Goal: Task Accomplishment & Management: Manage account settings

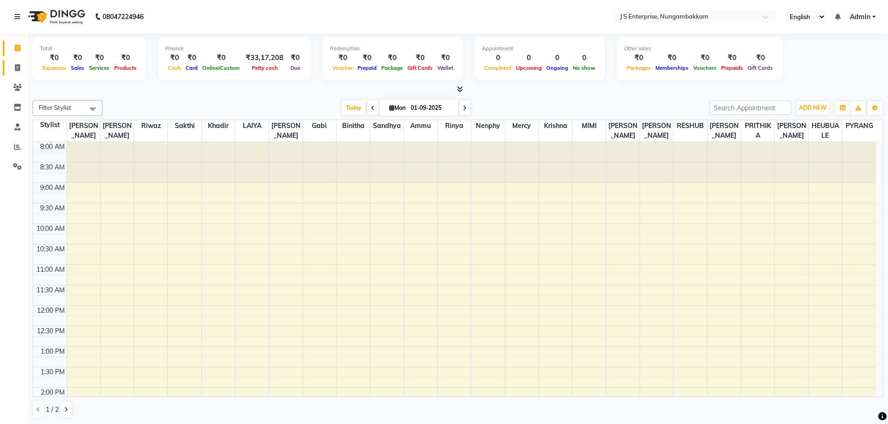
scroll to position [205, 0]
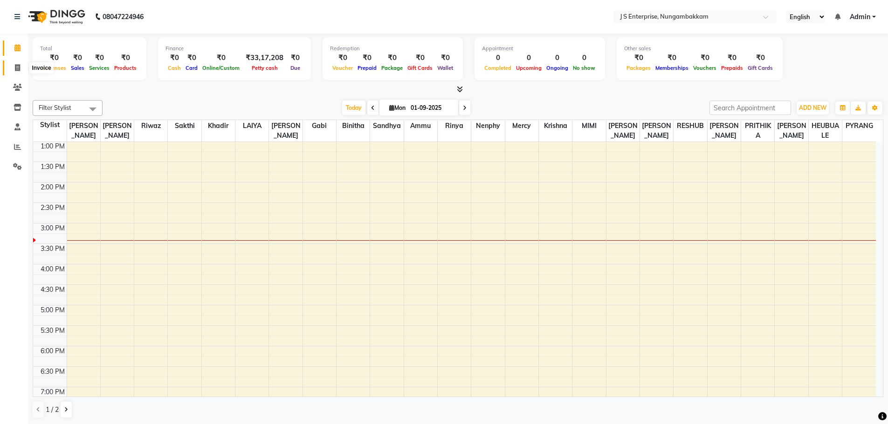
click at [10, 72] on span at bounding box center [17, 68] width 16 height 11
select select "service"
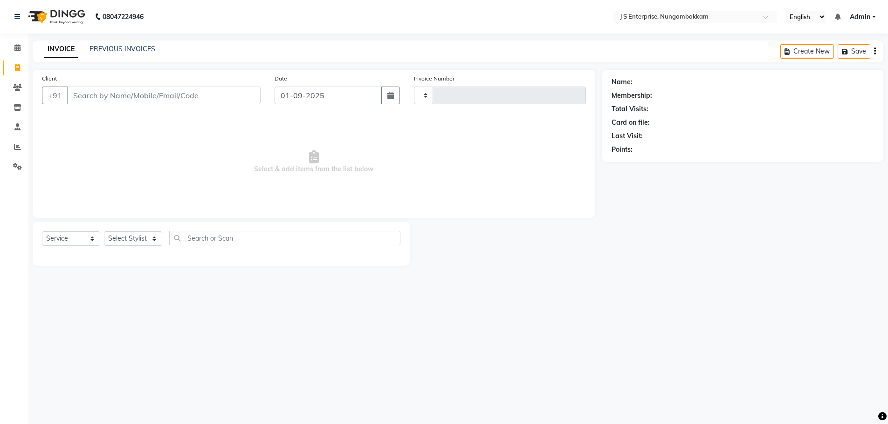
type input "1177"
select select "7359"
type input "K"
click at [334, 93] on input "01-09-2025" at bounding box center [330, 96] width 109 height 18
select select "9"
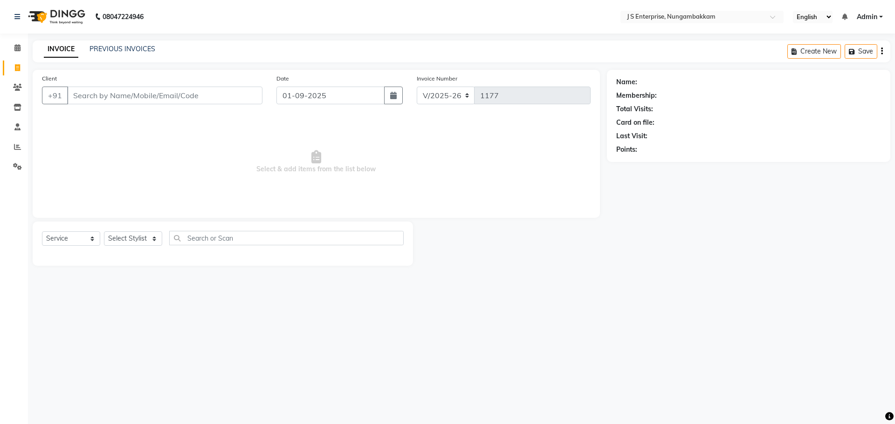
select select "2025"
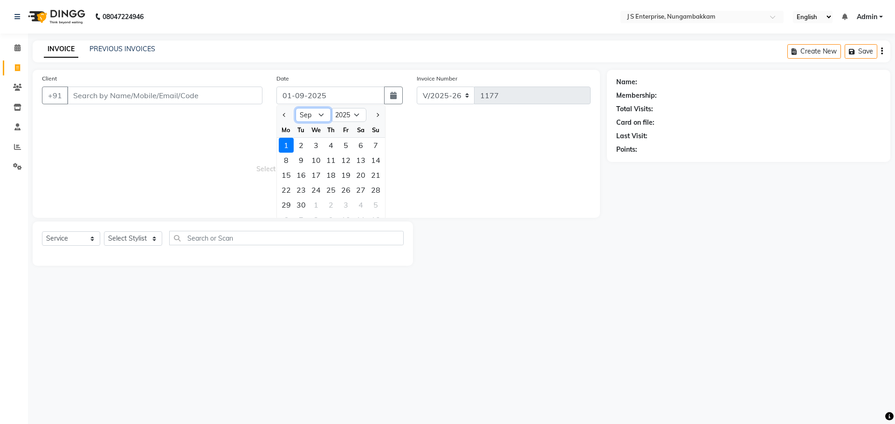
click at [320, 115] on select "Jan Feb Mar Apr May Jun Jul Aug Sep Oct Nov Dec" at bounding box center [312, 115] width 35 height 14
select select "8"
click at [295, 108] on select "Jan Feb Mar Apr May Jun Jul Aug Sep Oct Nov Dec" at bounding box center [312, 115] width 35 height 14
click at [374, 204] on div "31" at bounding box center [375, 205] width 15 height 15
type input "31-08-2025"
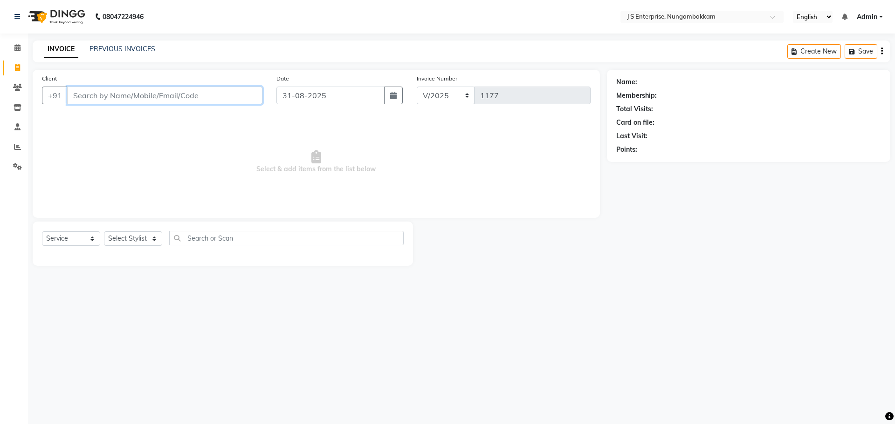
click at [120, 87] on input "Client" at bounding box center [164, 96] width 195 height 18
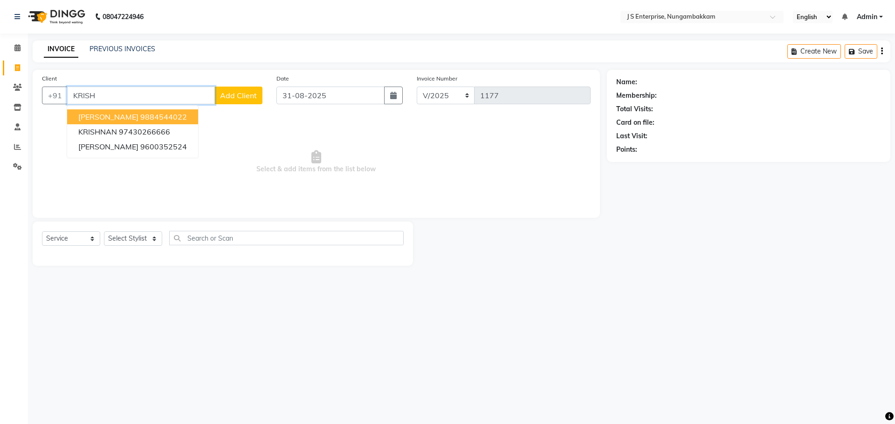
click at [140, 116] on ngb-highlight "9884544022" at bounding box center [163, 116] width 47 height 9
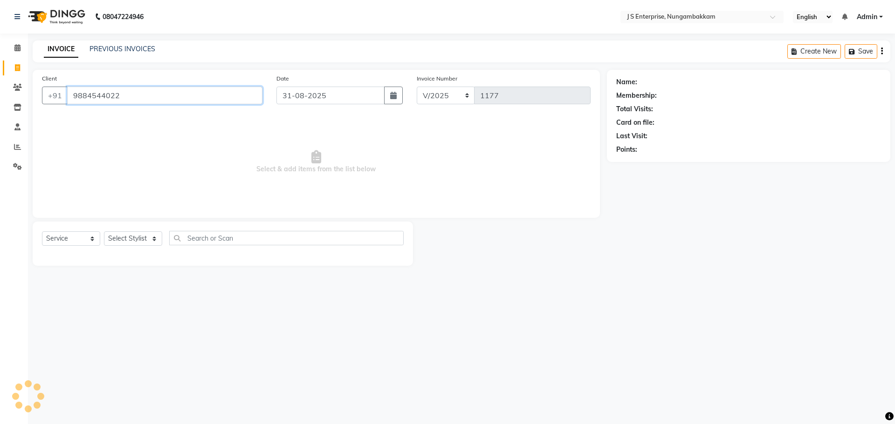
type input "9884544022"
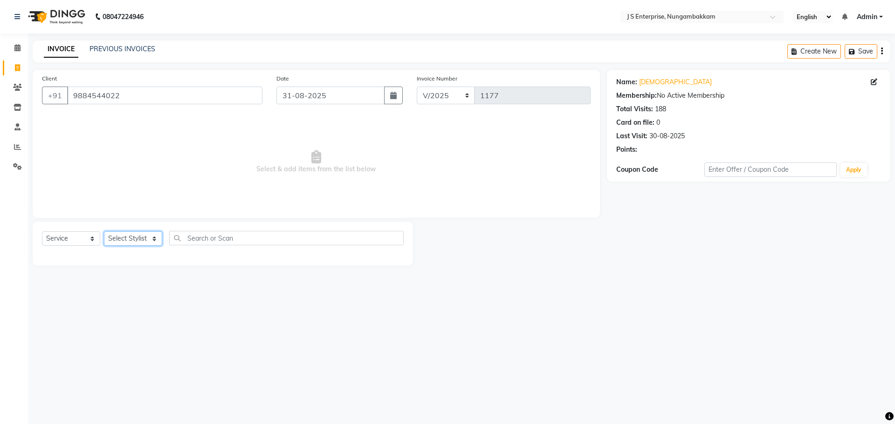
click at [150, 233] on select "Select Stylist ammu binitha gabi HEUBUALE Julia Smith Justin khadir krishna LAI…" at bounding box center [133, 239] width 58 height 14
select select "85456"
click at [104, 232] on select "Select Stylist ammu binitha gabi HEUBUALE Julia Smith Justin khadir krishna LAI…" at bounding box center [133, 239] width 58 height 14
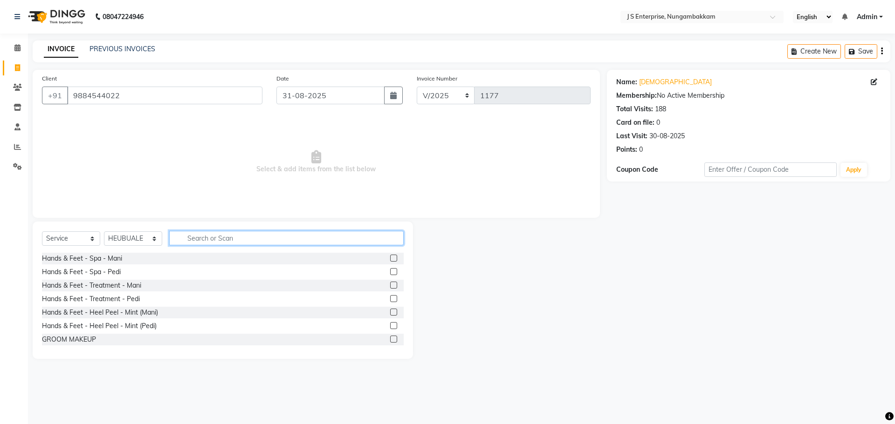
click at [189, 239] on input "text" at bounding box center [286, 238] width 234 height 14
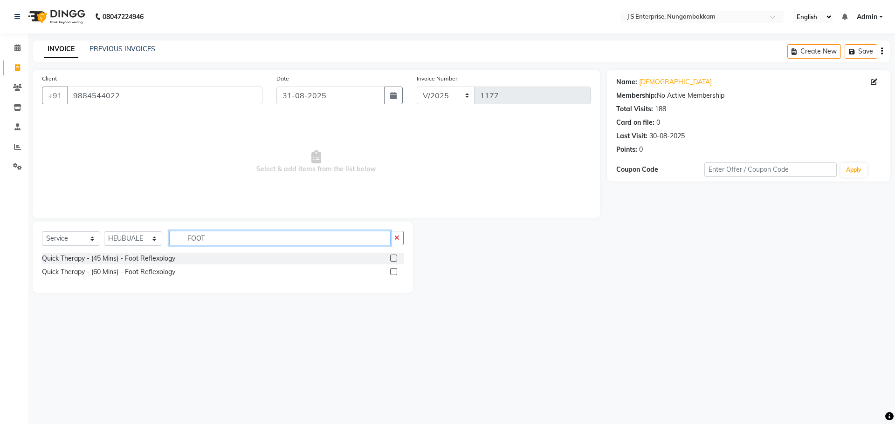
type input "FOOT"
click at [393, 260] on label at bounding box center [393, 258] width 7 height 7
click at [393, 260] on input "checkbox" at bounding box center [393, 259] width 6 height 6
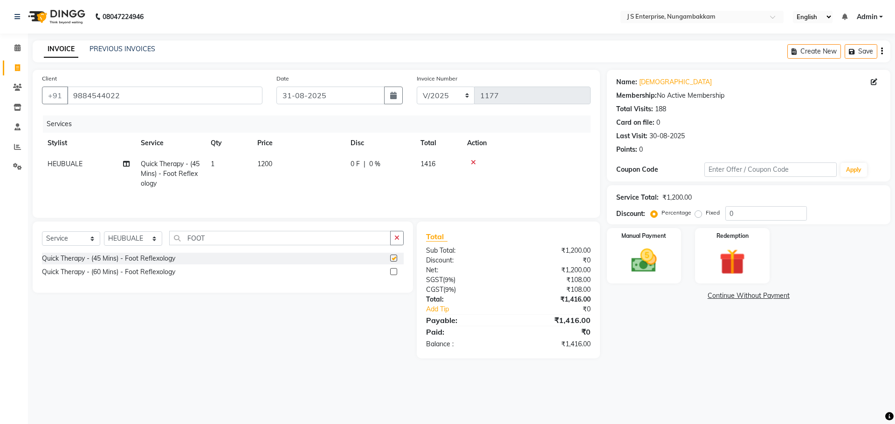
checkbox input "false"
click at [144, 237] on select "Select Stylist ammu binitha gabi HEUBUALE Julia Smith Justin khadir krishna LAI…" at bounding box center [133, 239] width 58 height 14
select select "63716"
click at [104, 232] on select "Select Stylist ammu binitha gabi HEUBUALE Julia Smith Justin khadir krishna LAI…" at bounding box center [133, 239] width 58 height 14
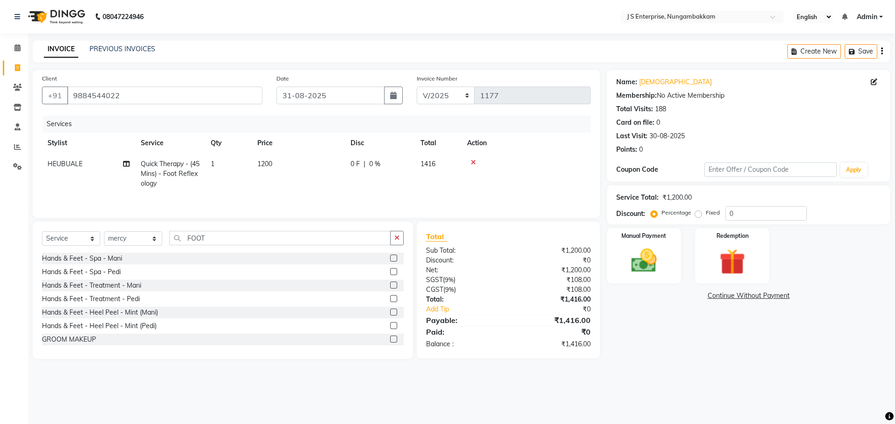
click at [253, 231] on div "Select Service Product Membership Package Voucher Prepaid Gift Card Select Styl…" at bounding box center [223, 290] width 380 height 137
click at [252, 238] on input "FOOT" at bounding box center [279, 238] width 221 height 14
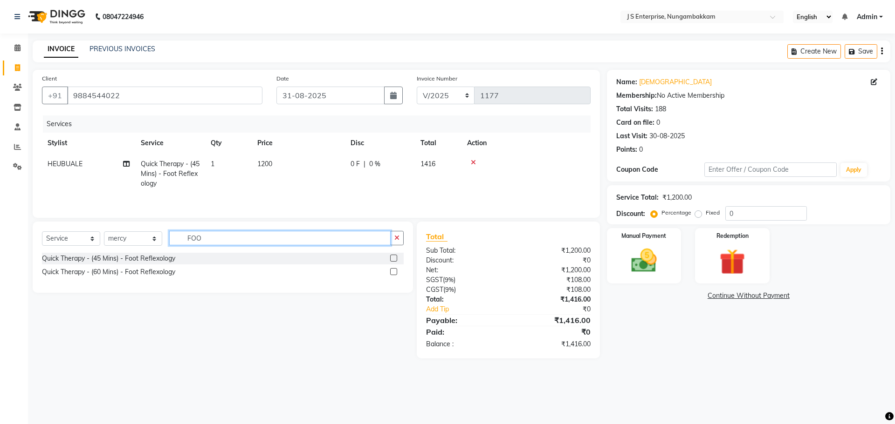
type input "FOO"
click at [395, 259] on label at bounding box center [393, 258] width 7 height 7
click at [395, 259] on input "checkbox" at bounding box center [393, 259] width 6 height 6
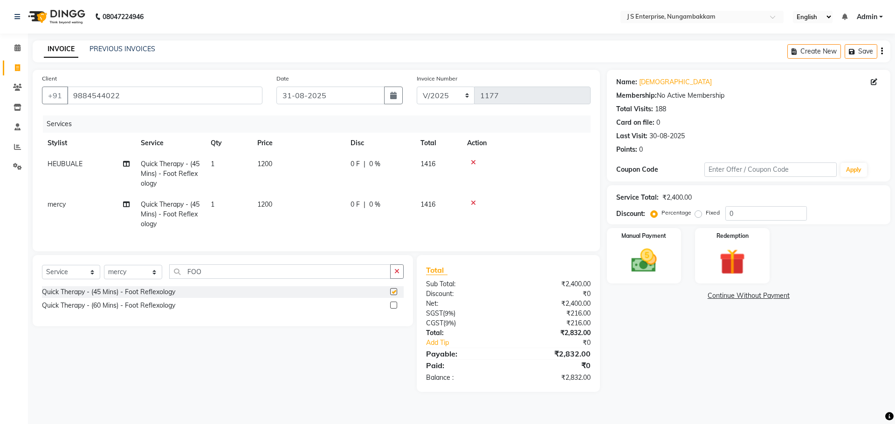
checkbox input "false"
click at [149, 280] on select "Select Stylist ammu binitha gabi HEUBUALE Julia Smith Justin khadir krishna LAI…" at bounding box center [133, 272] width 58 height 14
select select "63964"
click at [104, 272] on select "Select Stylist ammu binitha gabi HEUBUALE Julia Smith Justin khadir krishna LAI…" at bounding box center [133, 272] width 58 height 14
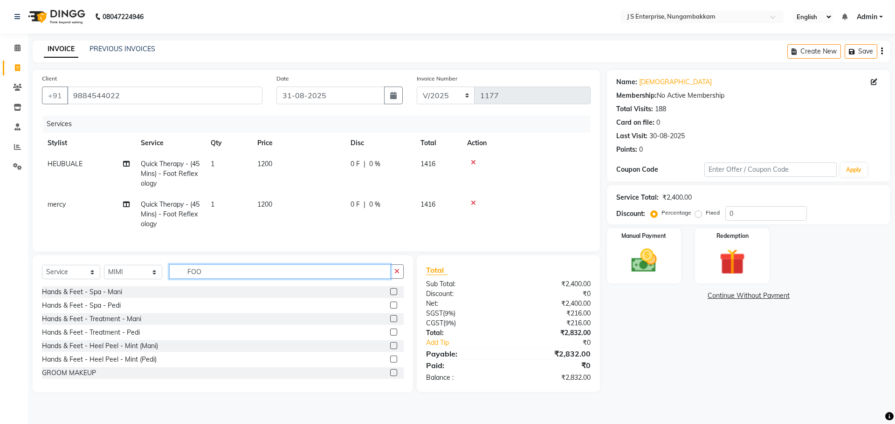
click at [204, 279] on input "FOO" at bounding box center [279, 272] width 221 height 14
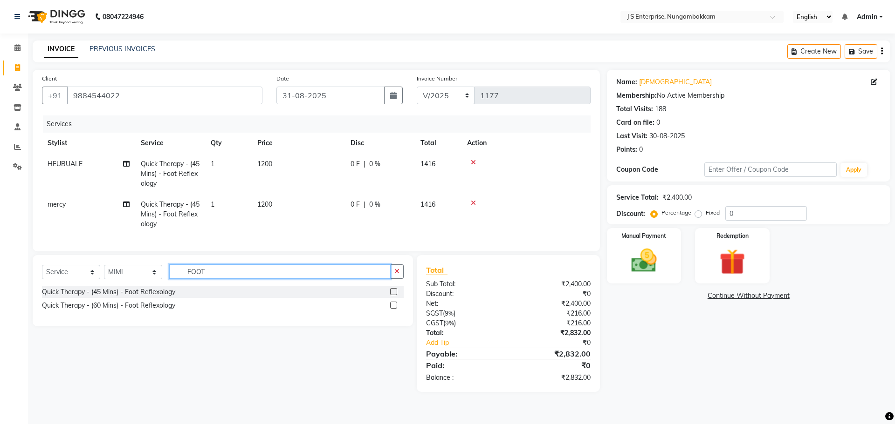
type input "FOOT"
click at [396, 295] on label at bounding box center [393, 291] width 7 height 7
click at [396, 295] on input "checkbox" at bounding box center [393, 292] width 6 height 6
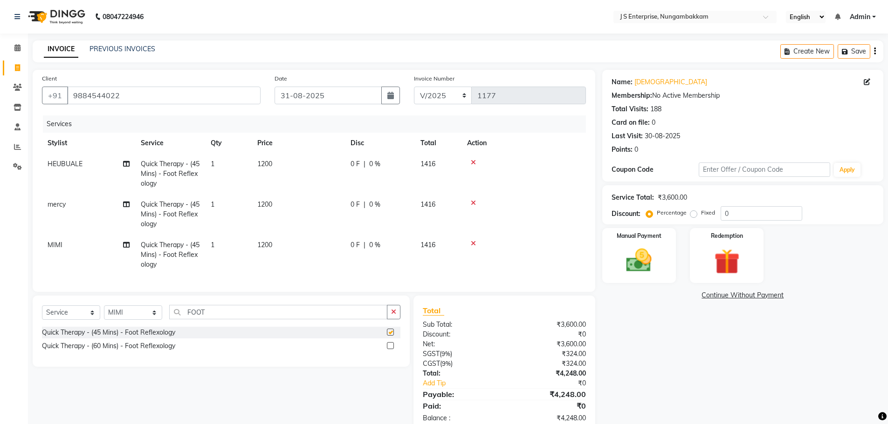
checkbox input "false"
click at [148, 320] on select "Select Stylist ammu binitha gabi HEUBUALE Julia Smith Justin khadir krishna LAI…" at bounding box center [133, 313] width 58 height 14
select select "71110"
click at [104, 313] on select "Select Stylist ammu binitha gabi HEUBUALE Julia Smith Justin khadir krishna LAI…" at bounding box center [133, 313] width 58 height 14
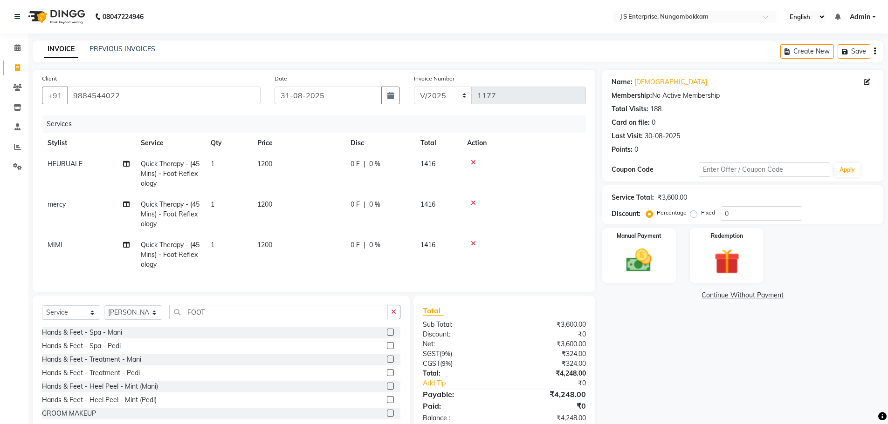
drag, startPoint x: 222, startPoint y: 310, endPoint x: 223, endPoint y: 317, distance: 7.1
click at [223, 317] on div "Select Service Product Membership Package Voucher Prepaid Gift Card Select Styl…" at bounding box center [221, 364] width 377 height 137
drag, startPoint x: 224, startPoint y: 318, endPoint x: 0, endPoint y: 252, distance: 233.3
click at [0, 252] on app-home "08047224946 Select Location × J S Enterprise, Nungambakkam English ENGLISH Espa…" at bounding box center [444, 223] width 888 height 447
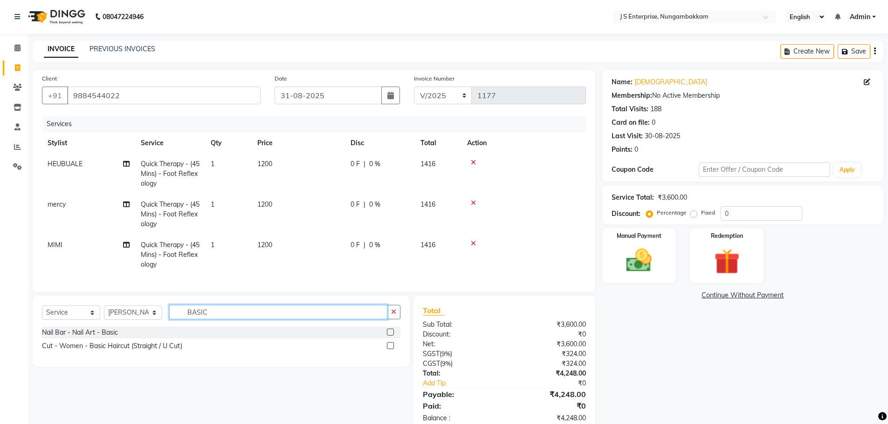
type input "BASIC"
click at [391, 349] on label at bounding box center [390, 345] width 7 height 7
click at [391, 349] on input "checkbox" at bounding box center [390, 346] width 6 height 6
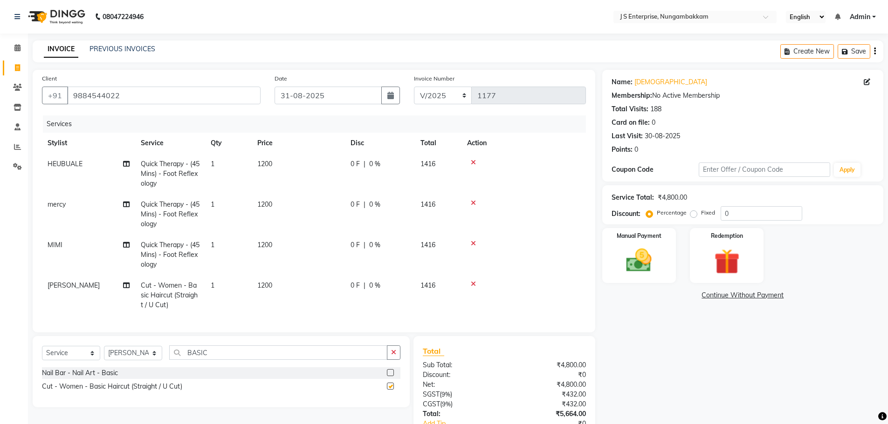
checkbox input "false"
click at [279, 171] on td "1200" at bounding box center [298, 174] width 93 height 41
select select "85456"
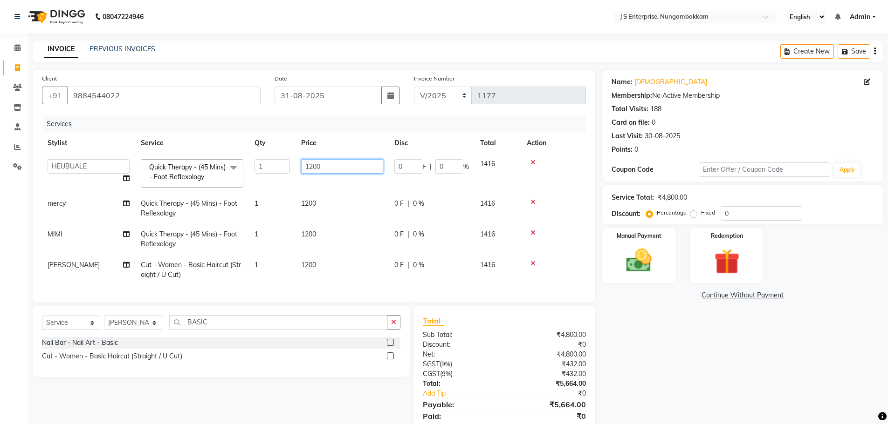
drag, startPoint x: 341, startPoint y: 167, endPoint x: 291, endPoint y: 163, distance: 50.0
click at [291, 163] on tr "ammu binitha gabi HEUBUALE Julia Smith Justin khadir krishna LAIYA MALIK mercy …" at bounding box center [314, 174] width 544 height 40
type input "1000"
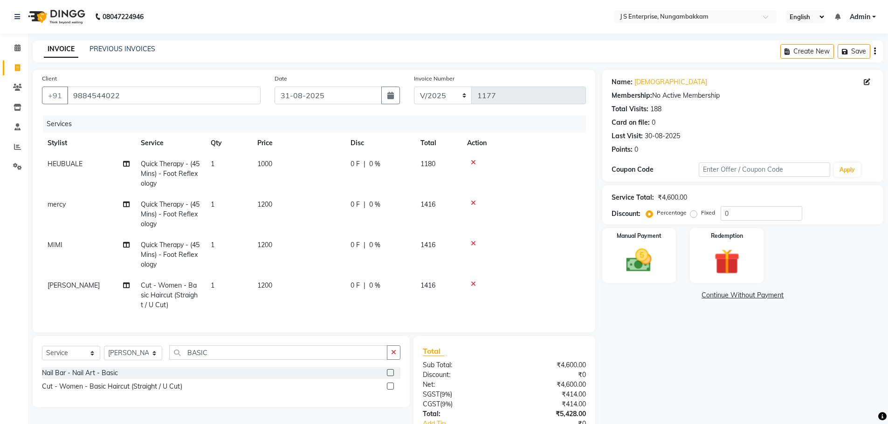
click at [318, 199] on td "1200" at bounding box center [298, 214] width 93 height 41
select select "63716"
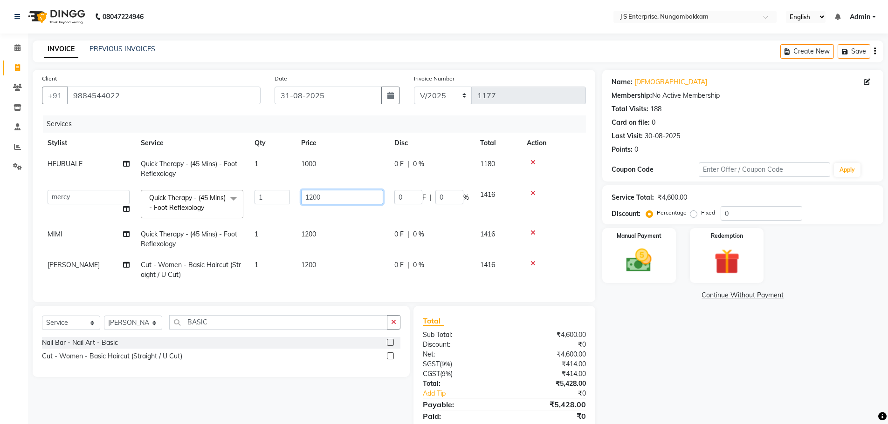
drag, startPoint x: 327, startPoint y: 203, endPoint x: 256, endPoint y: 198, distance: 71.4
click at [256, 198] on tr "ammu binitha gabi HEUBUALE Julia Smith Justin khadir krishna LAIYA MALIK mercy …" at bounding box center [314, 204] width 544 height 40
type input "1000"
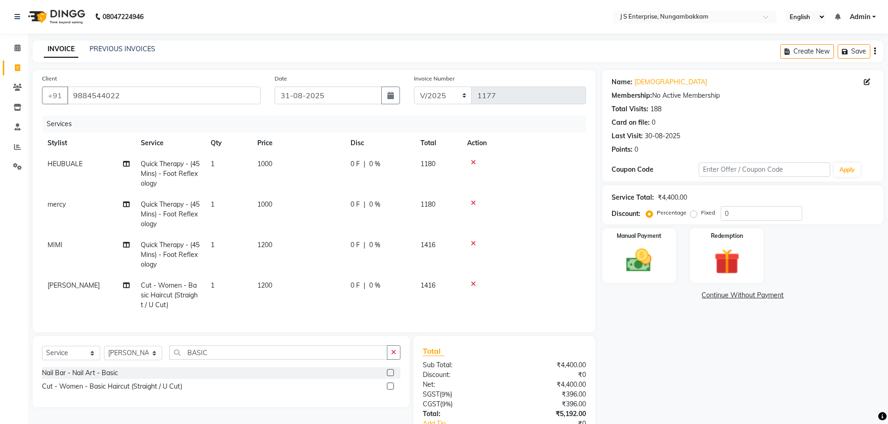
click at [301, 231] on tbody "HEUBUALE Quick Therapy - (45 Mins) - Foot Reflexology 1 1000 0 F | 0 % 1180 mer…" at bounding box center [314, 235] width 544 height 162
drag, startPoint x: 288, startPoint y: 247, endPoint x: 167, endPoint y: 225, distance: 123.1
click at [167, 225] on tbody "HEUBUALE Quick Therapy - (45 Mins) - Foot Reflexology 1 1000 0 F | 0 % 1180 mer…" at bounding box center [314, 235] width 544 height 162
click at [265, 232] on td "1000" at bounding box center [298, 214] width 93 height 41
select select "63716"
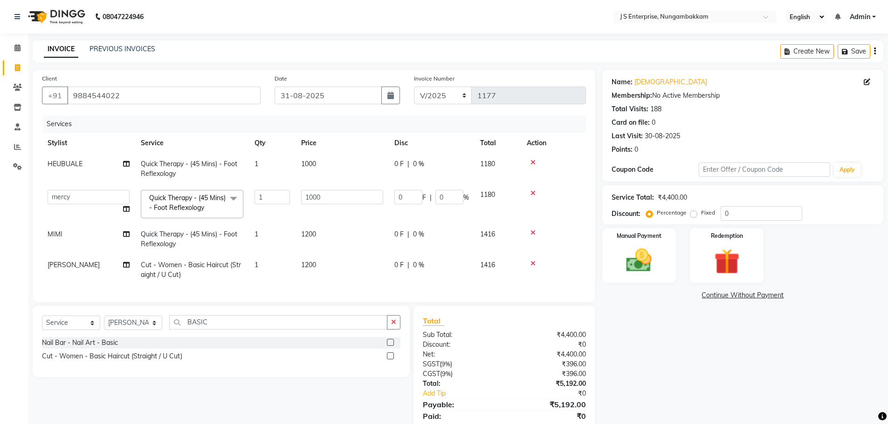
click at [318, 241] on td "1200" at bounding box center [341, 239] width 93 height 31
select select "63964"
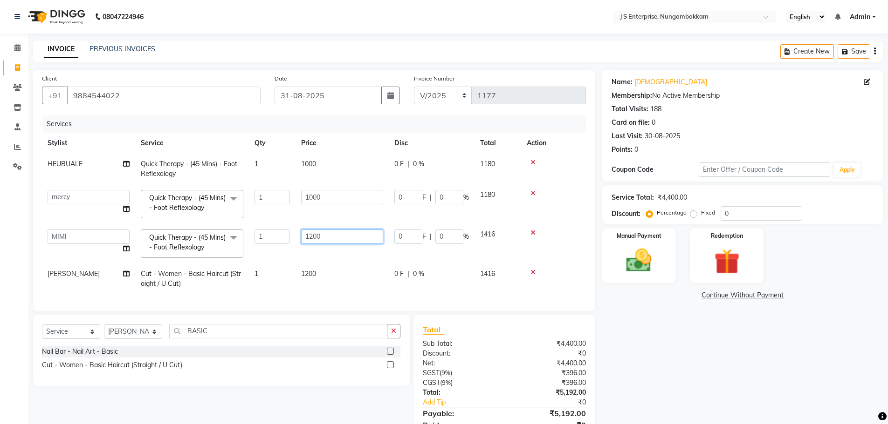
drag, startPoint x: 321, startPoint y: 239, endPoint x: 259, endPoint y: 226, distance: 62.4
click at [259, 226] on tr "ammu binitha gabi HEUBUALE Julia Smith Justin khadir krishna LAIYA MALIK mercy …" at bounding box center [314, 244] width 544 height 40
type input "1000"
click at [325, 214] on td "1000" at bounding box center [341, 204] width 93 height 40
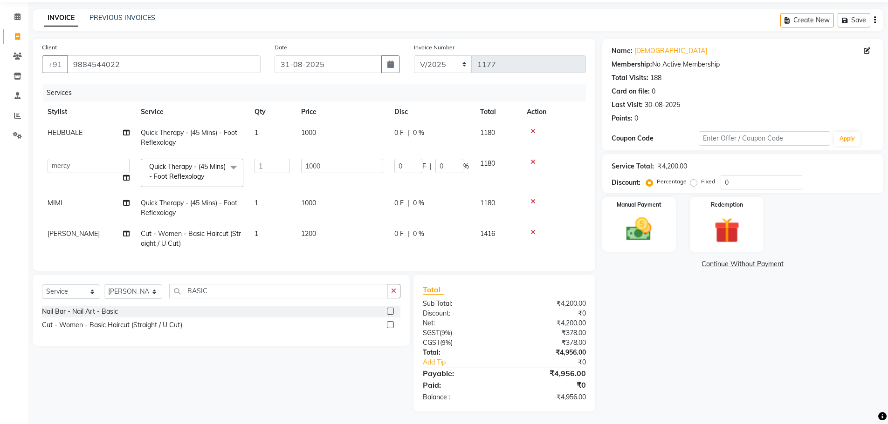
scroll to position [40, 0]
click at [645, 219] on img at bounding box center [638, 228] width 43 height 30
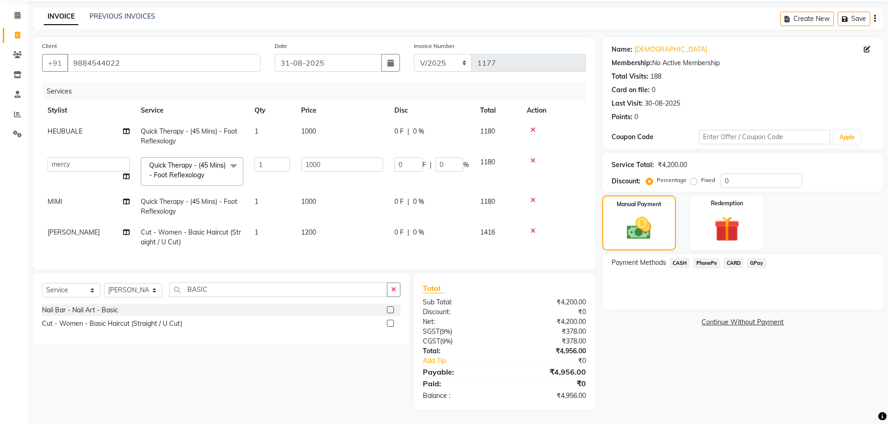
click at [757, 259] on span "GPay" at bounding box center [756, 263] width 19 height 11
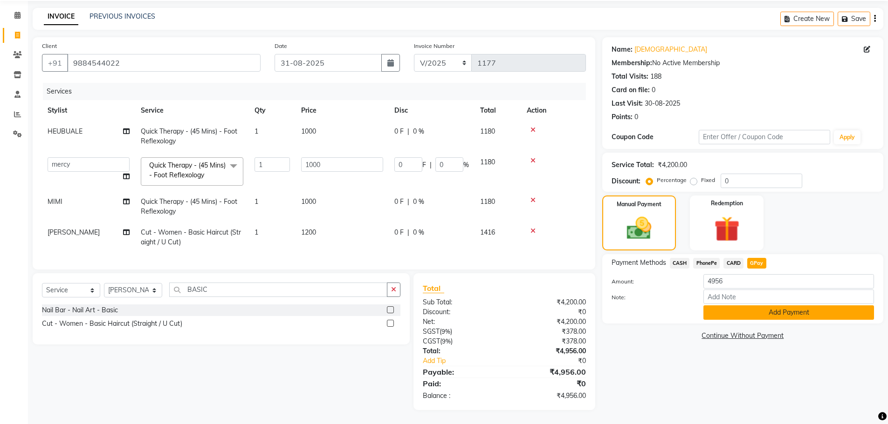
click at [764, 306] on button "Add Payment" at bounding box center [788, 313] width 171 height 14
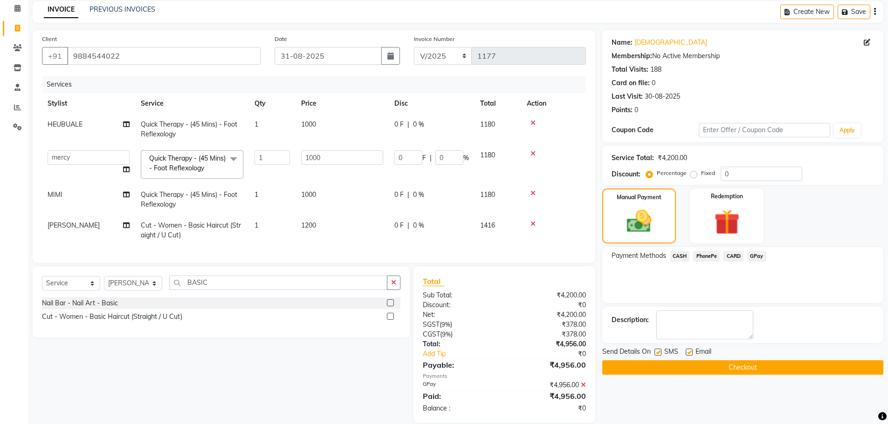
click at [772, 364] on button "Checkout" at bounding box center [742, 368] width 281 height 14
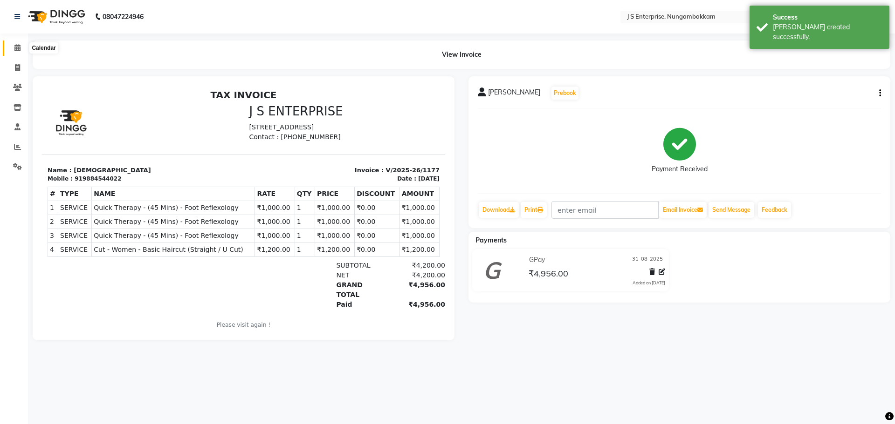
click at [21, 43] on span at bounding box center [17, 48] width 16 height 11
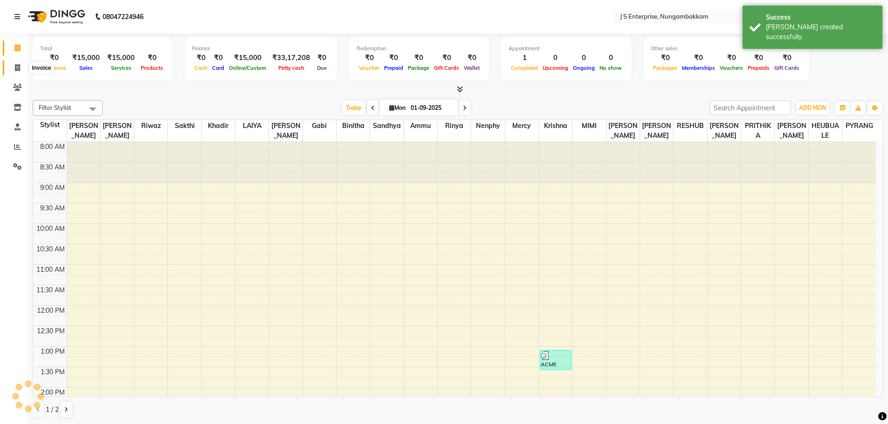
click at [16, 71] on icon at bounding box center [17, 67] width 5 height 7
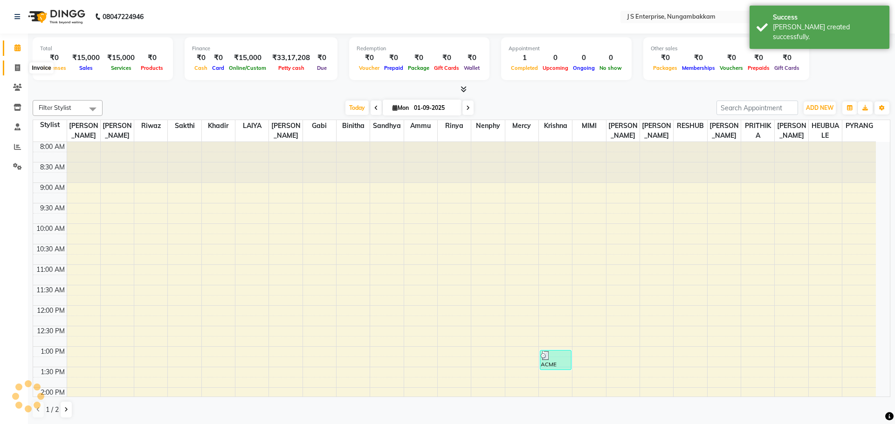
select select "service"
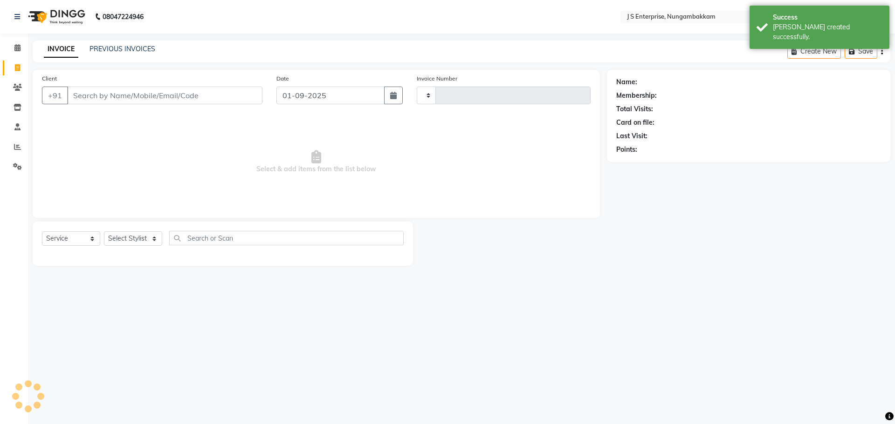
type input "1178"
select select "7359"
click at [137, 48] on link "PREVIOUS INVOICES" at bounding box center [122, 49] width 66 height 8
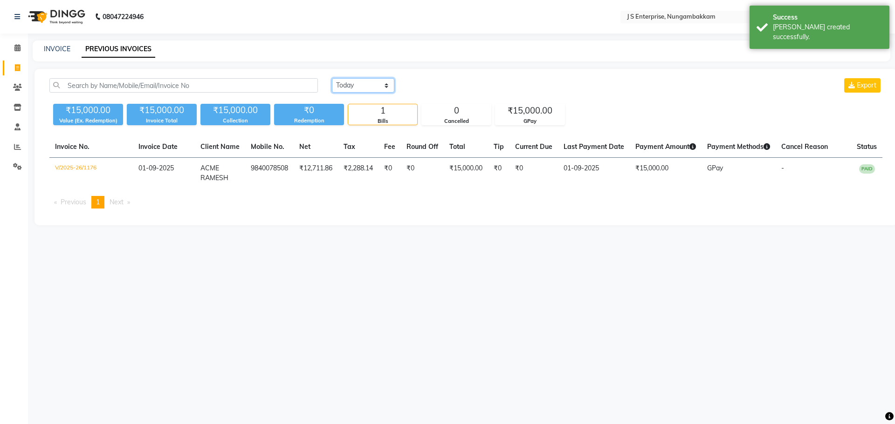
click at [364, 91] on select "Today Yesterday Custom Range" at bounding box center [363, 85] width 62 height 14
select select "yesterday"
click at [332, 78] on select "Today Yesterday Custom Range" at bounding box center [363, 85] width 62 height 14
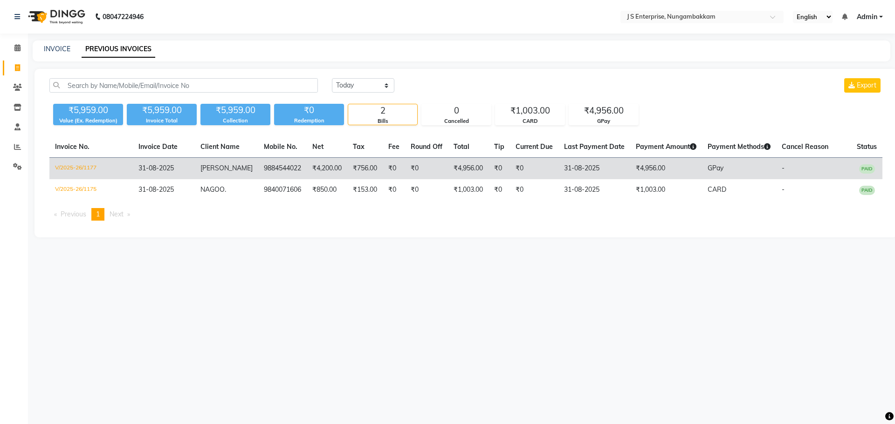
click at [488, 166] on td "₹0" at bounding box center [498, 169] width 21 height 22
click at [96, 170] on td "V/2025-26/1177" at bounding box center [90, 169] width 83 height 22
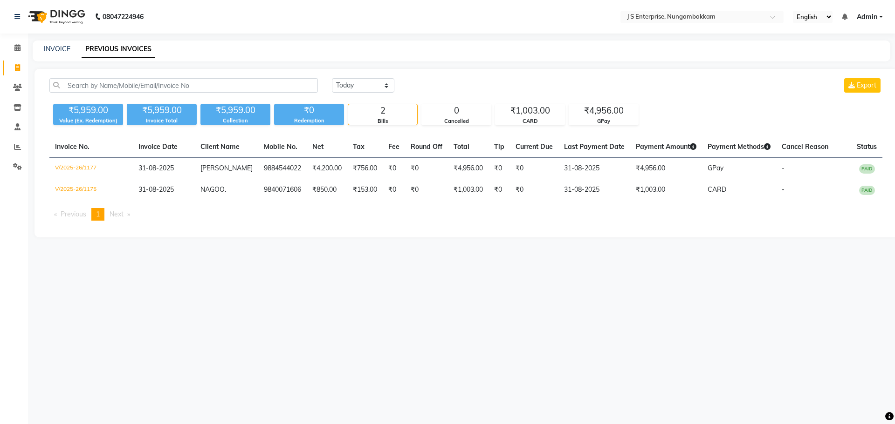
click at [67, 54] on div "INVOICE" at bounding box center [57, 49] width 27 height 10
click at [68, 49] on link "INVOICE" at bounding box center [57, 49] width 27 height 8
select select "7359"
select select "service"
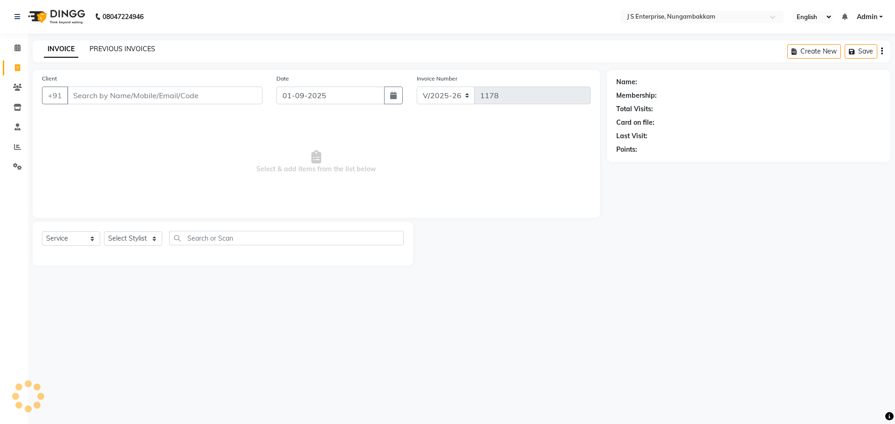
click at [110, 52] on link "PREVIOUS INVOICES" at bounding box center [122, 49] width 66 height 8
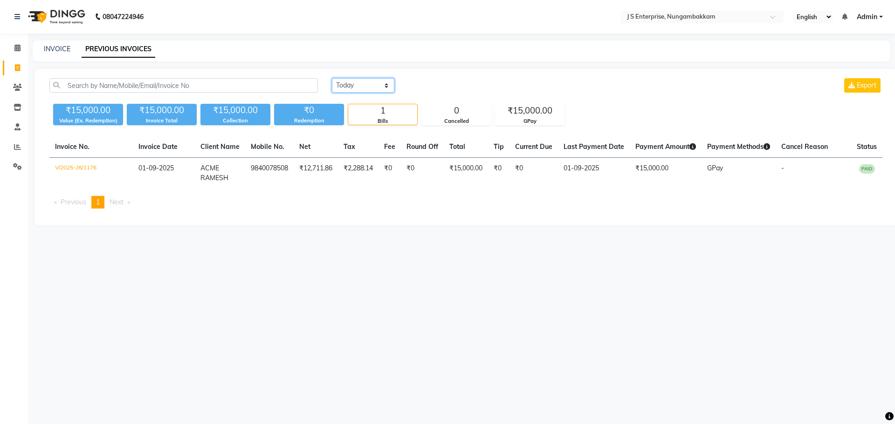
click at [369, 86] on select "Today Yesterday Custom Range" at bounding box center [363, 85] width 62 height 14
select select "yesterday"
click at [332, 78] on select "Today Yesterday Custom Range" at bounding box center [363, 85] width 62 height 14
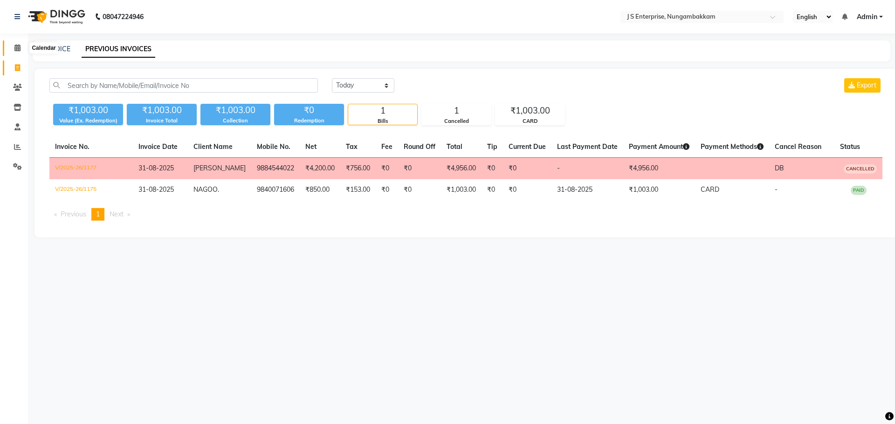
click at [10, 50] on span at bounding box center [17, 48] width 16 height 11
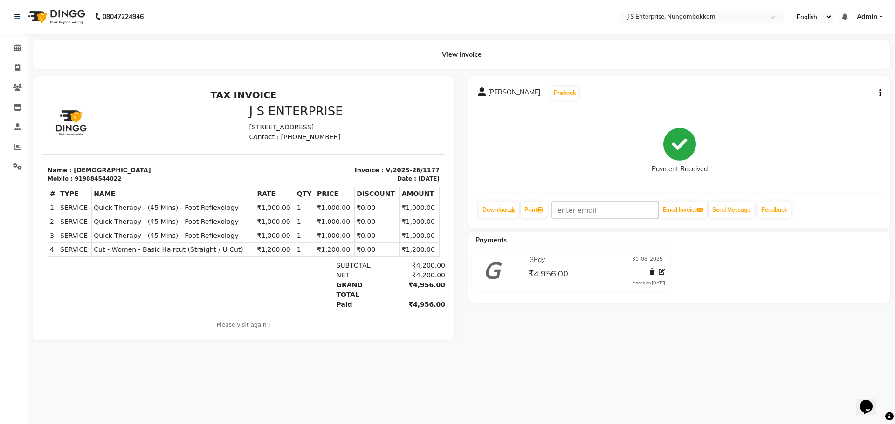
click at [878, 94] on button "button" at bounding box center [878, 94] width 6 height 10
click at [836, 100] on div "Edit Invoice" at bounding box center [833, 105] width 64 height 12
select select "service"
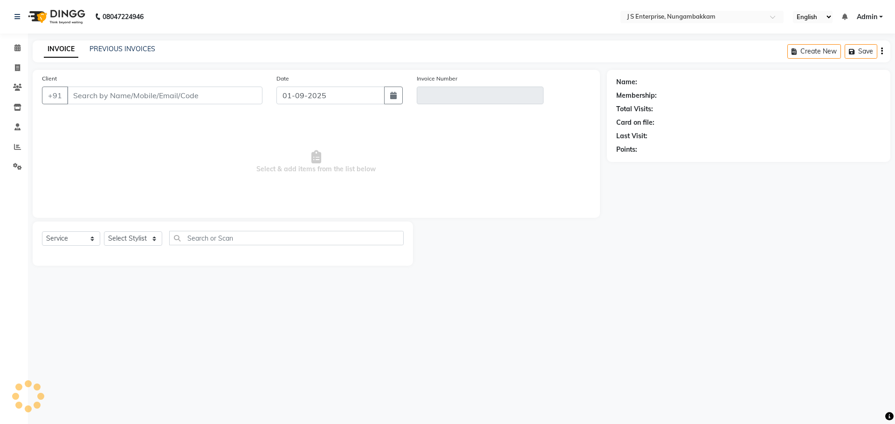
click at [882, 52] on div "Create New Save" at bounding box center [838, 52] width 103 height 22
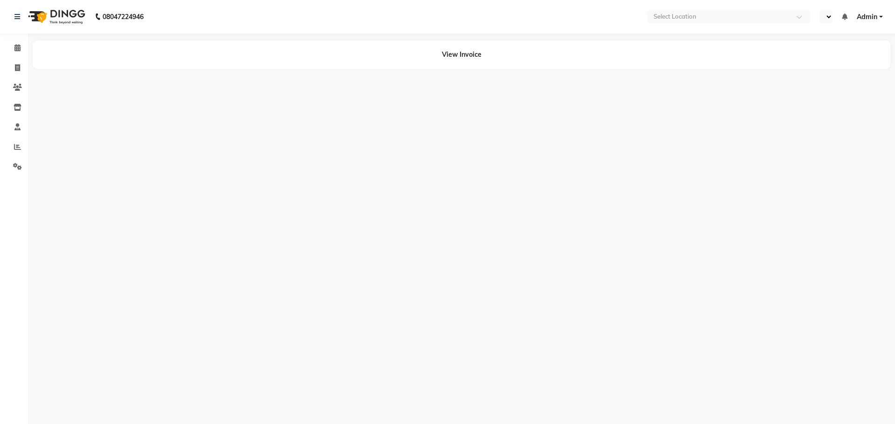
select select "en"
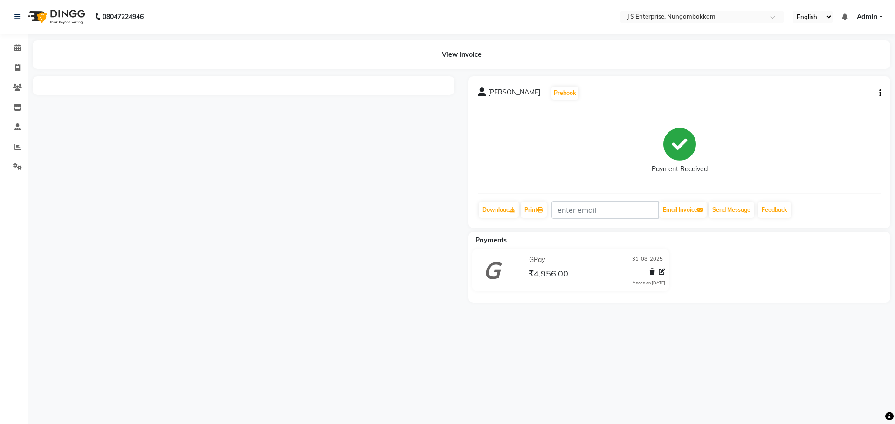
click at [884, 95] on div "KRISHNA Prebook Payment Received Download Print Email Invoice Send Message Feed…" at bounding box center [679, 152] width 422 height 152
click at [877, 95] on button "button" at bounding box center [878, 94] width 6 height 10
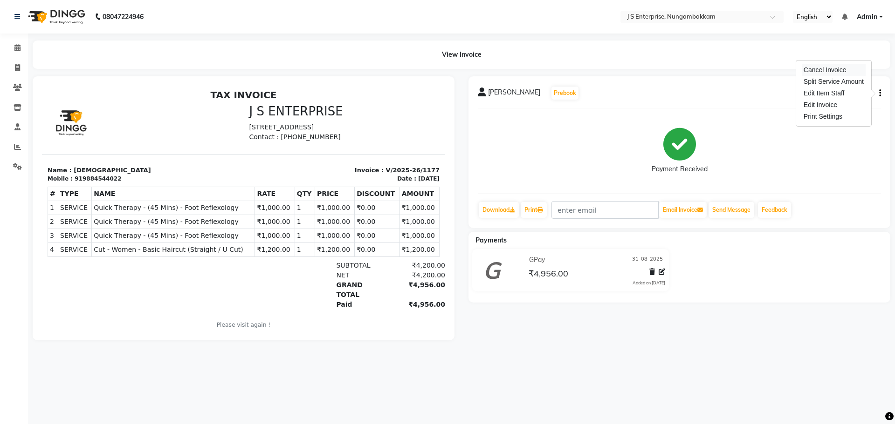
click at [842, 73] on div "Cancel Invoice" at bounding box center [833, 70] width 64 height 12
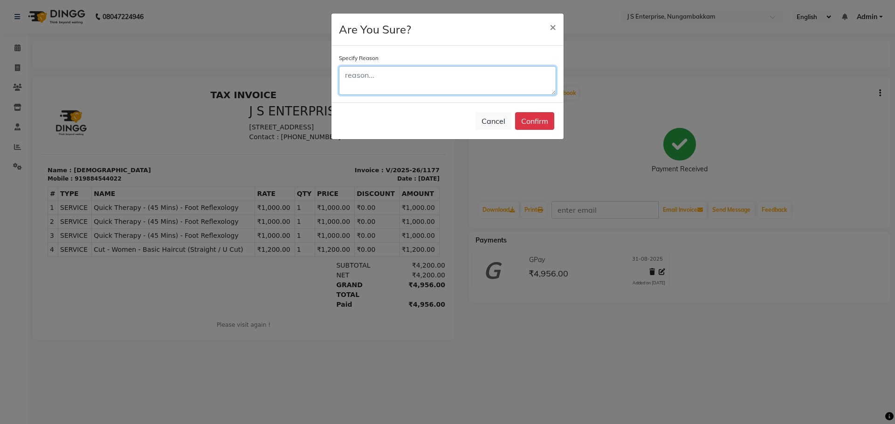
click at [465, 88] on textarea at bounding box center [447, 80] width 217 height 29
type textarea "DB"
click at [531, 123] on button "Confirm" at bounding box center [534, 121] width 39 height 18
